Goal: Information Seeking & Learning: Learn about a topic

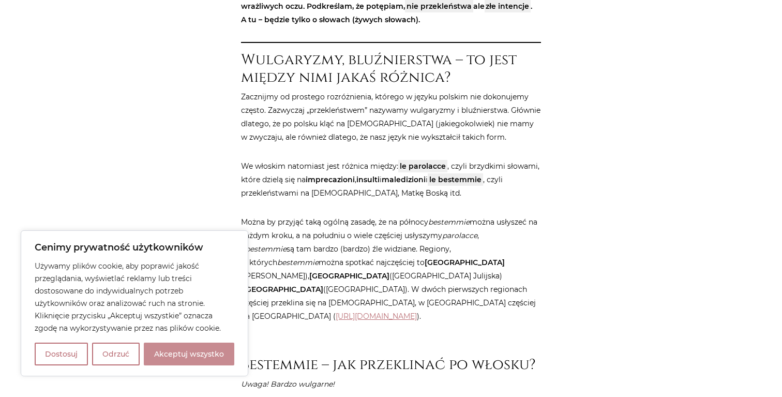
click at [189, 352] on button "Akceptuj wszystko" at bounding box center [189, 353] width 91 height 23
checkbox input "true"
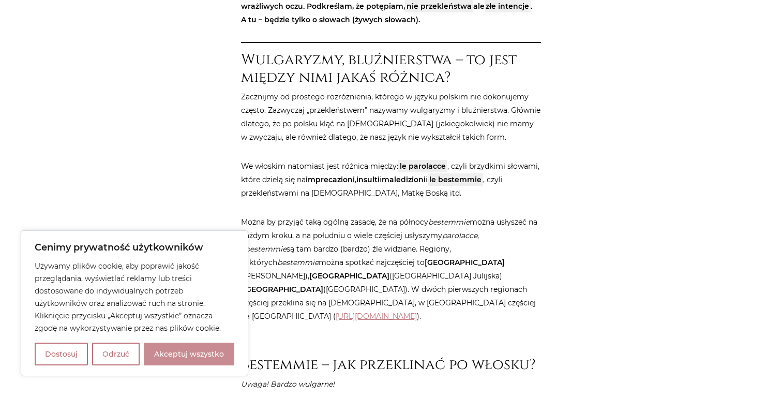
checkbox input "true"
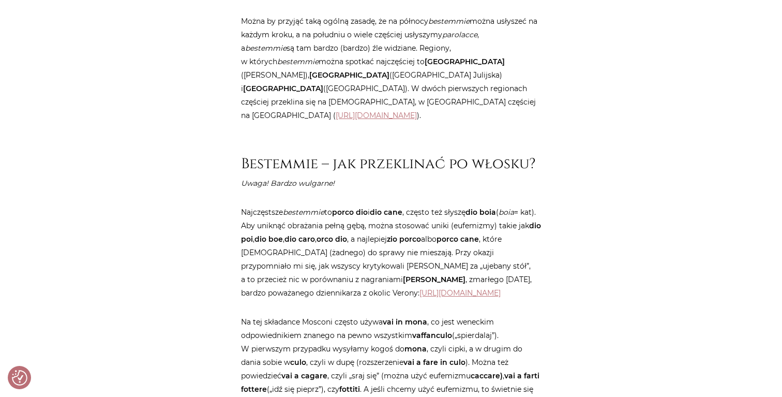
scroll to position [804, 0]
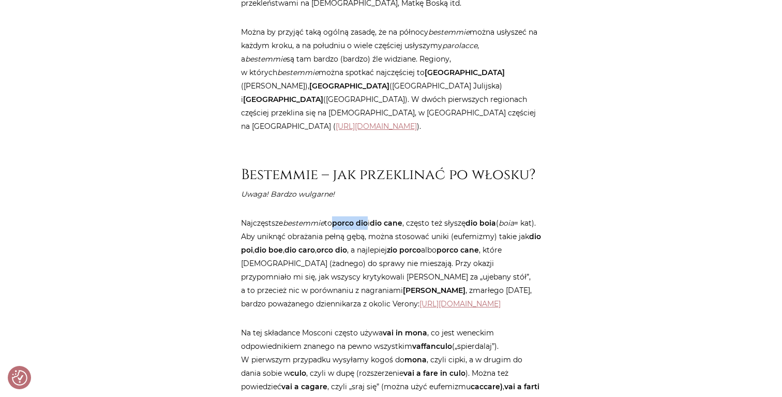
drag, startPoint x: 338, startPoint y: 213, endPoint x: 373, endPoint y: 213, distance: 35.2
click at [368, 218] on strong "porco dio" at bounding box center [350, 222] width 36 height 9
copy strong "porco dio"
click at [414, 227] on p "Najczęstsze bestemmie to porco dio i dio cane , często też słyszę dio boia ( bo…" at bounding box center [391, 263] width 300 height 94
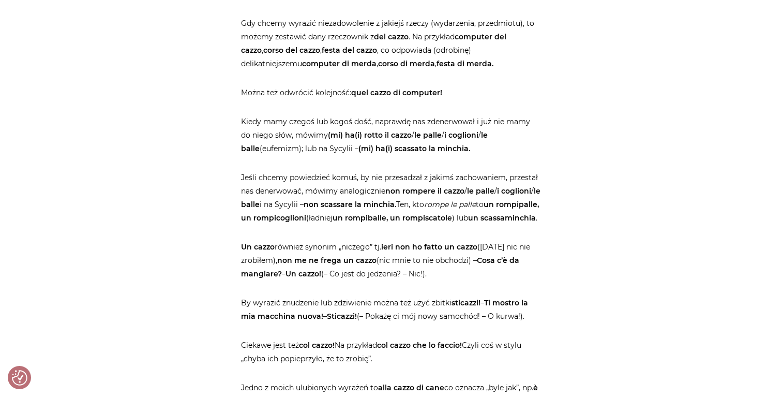
scroll to position [1729, 0]
